Goal: Transaction & Acquisition: Purchase product/service

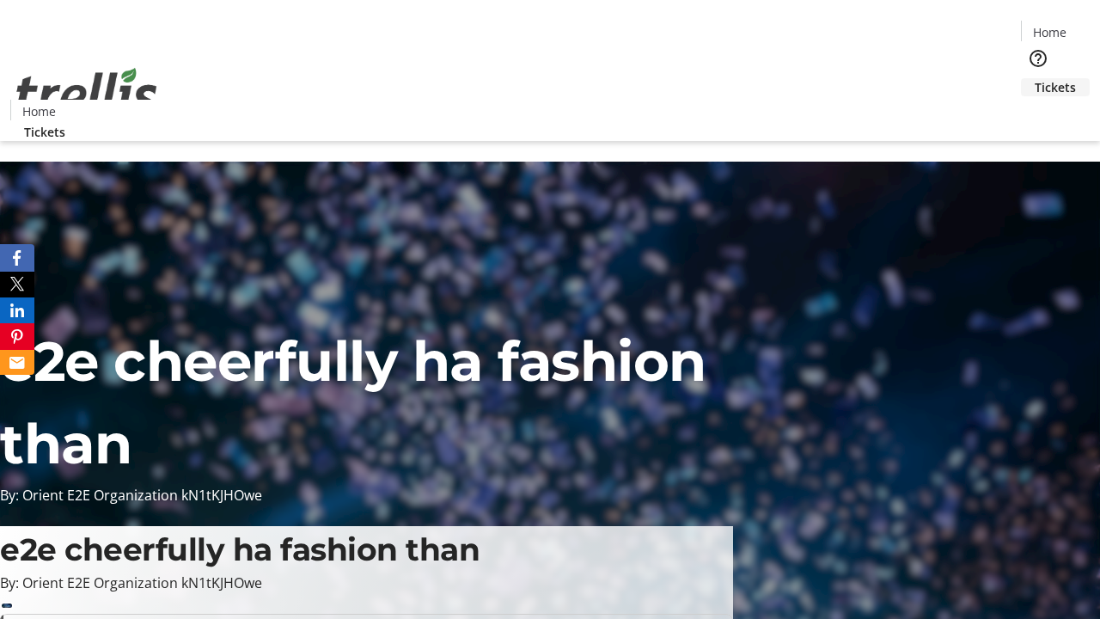
click at [1034, 78] on span "Tickets" at bounding box center [1054, 87] width 41 height 18
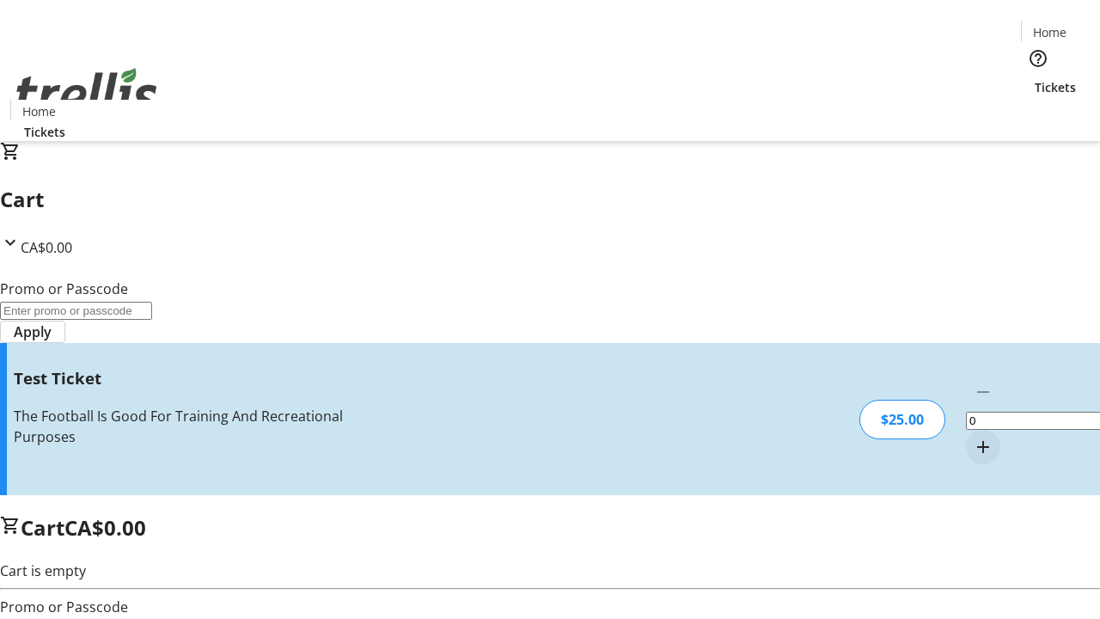
click at [973, 436] on mat-icon "Increment by one" at bounding box center [983, 446] width 21 height 21
type input "1"
